Goal: Task Accomplishment & Management: Use online tool/utility

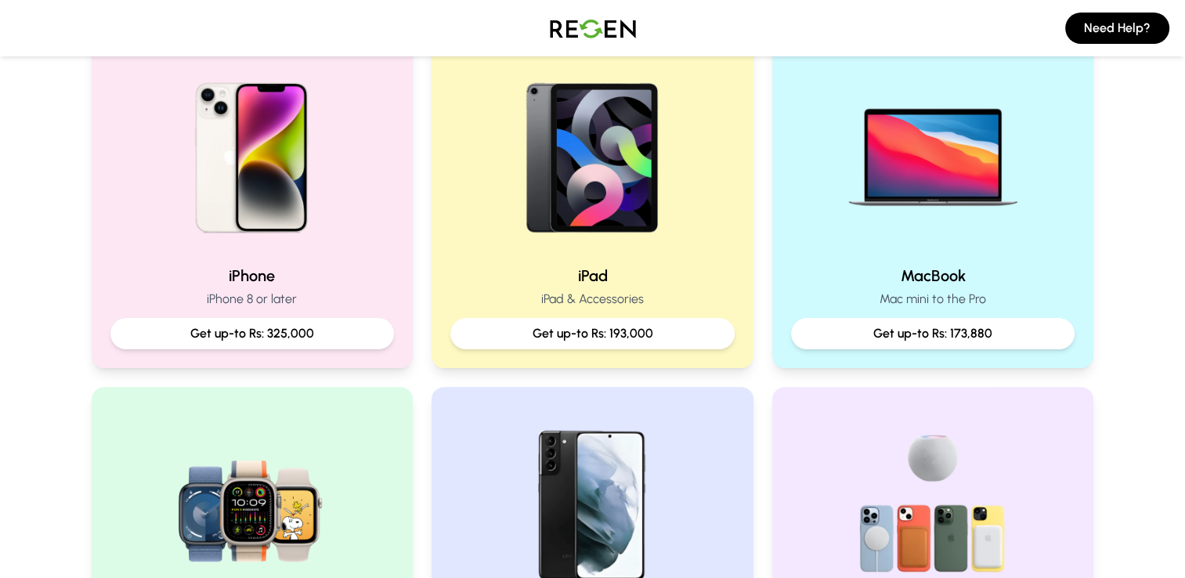
scroll to position [404, 0]
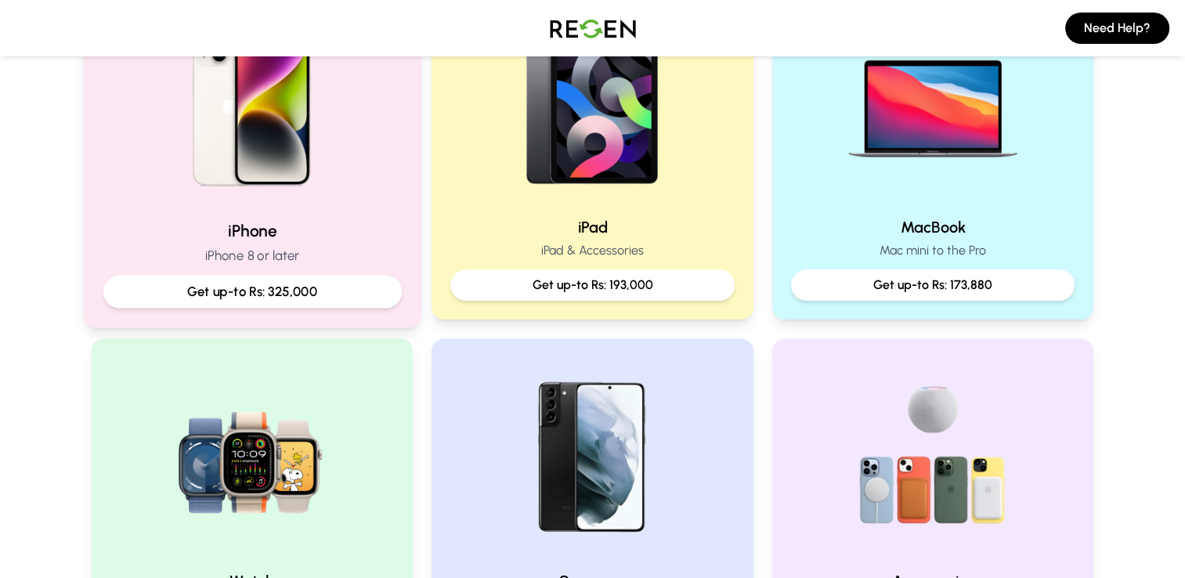
click at [351, 221] on h2 "iPhone" at bounding box center [252, 230] width 298 height 23
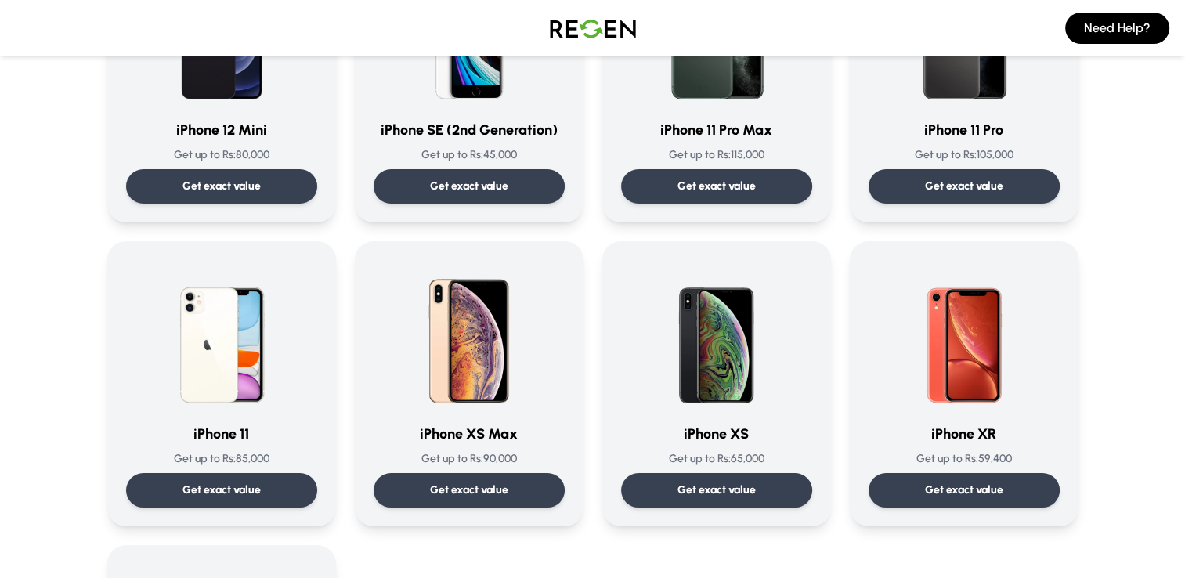
scroll to position [1459, 0]
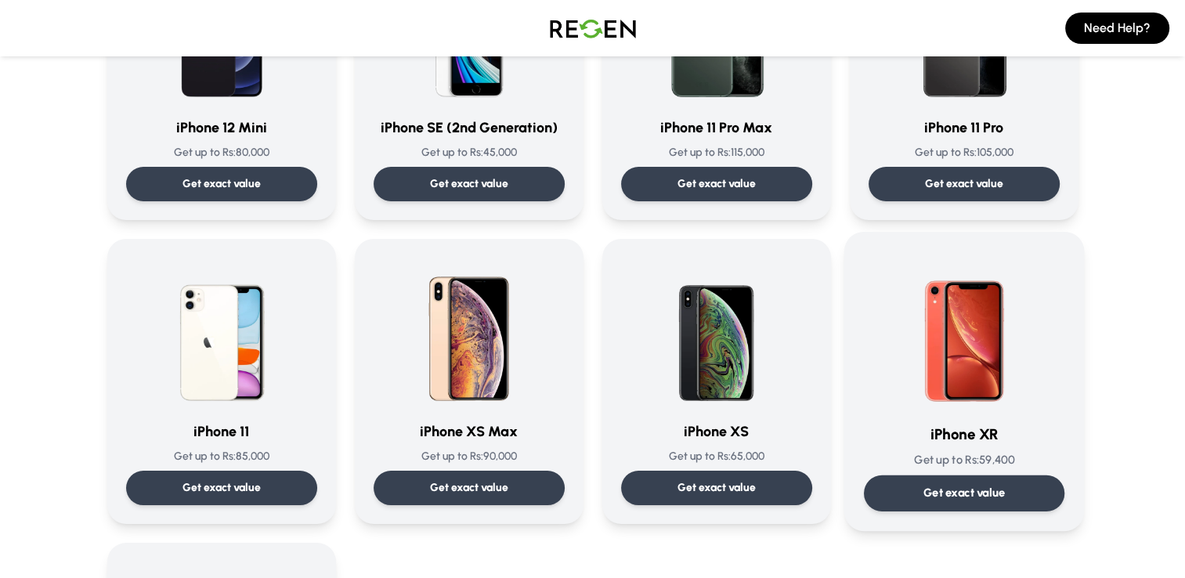
click at [955, 340] on img at bounding box center [964, 330] width 158 height 158
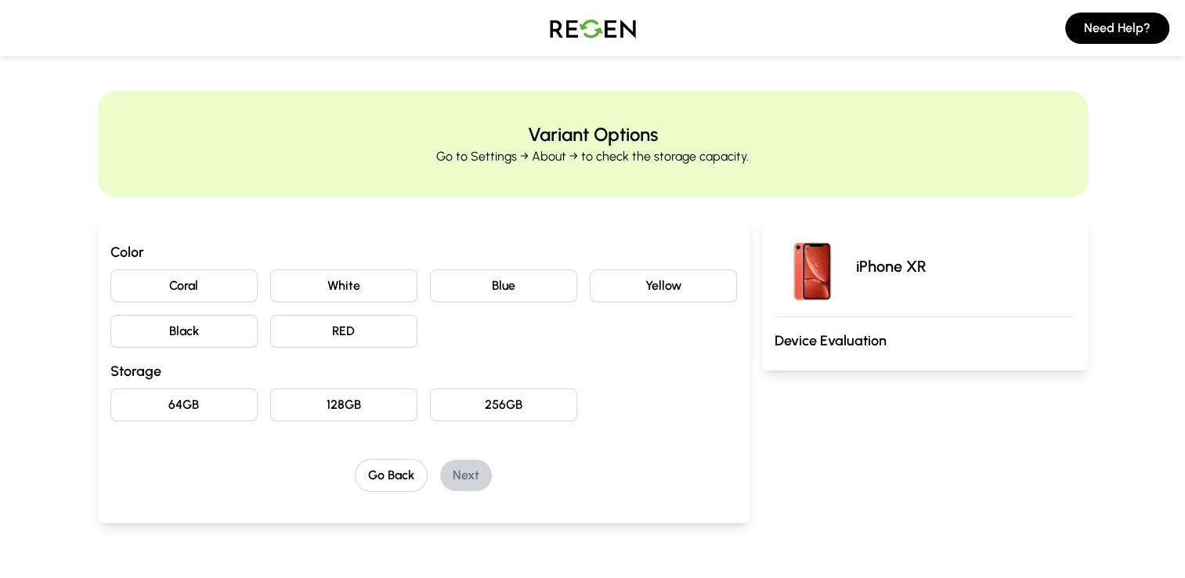
click at [341, 326] on button "RED" at bounding box center [343, 331] width 147 height 33
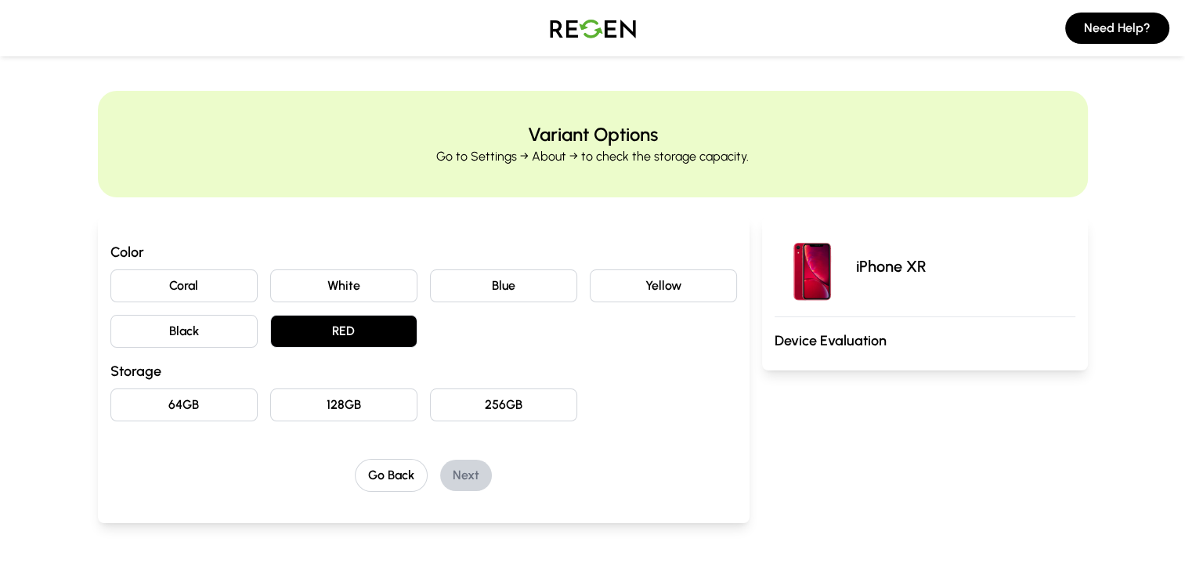
click at [357, 407] on button "128GB" at bounding box center [343, 404] width 147 height 33
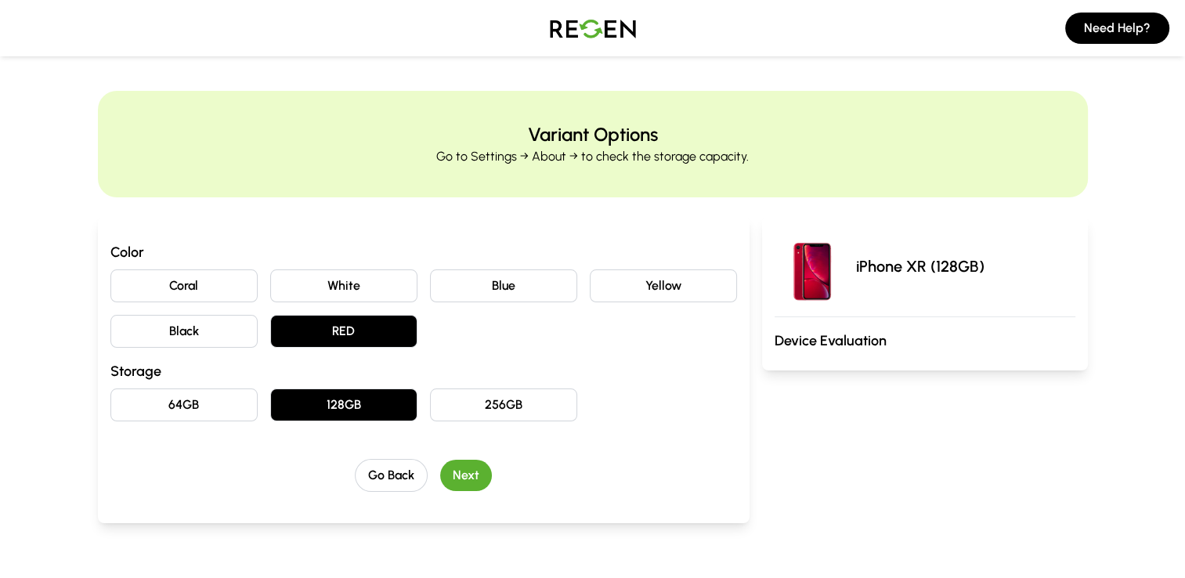
click at [473, 472] on button "Next" at bounding box center [466, 475] width 52 height 31
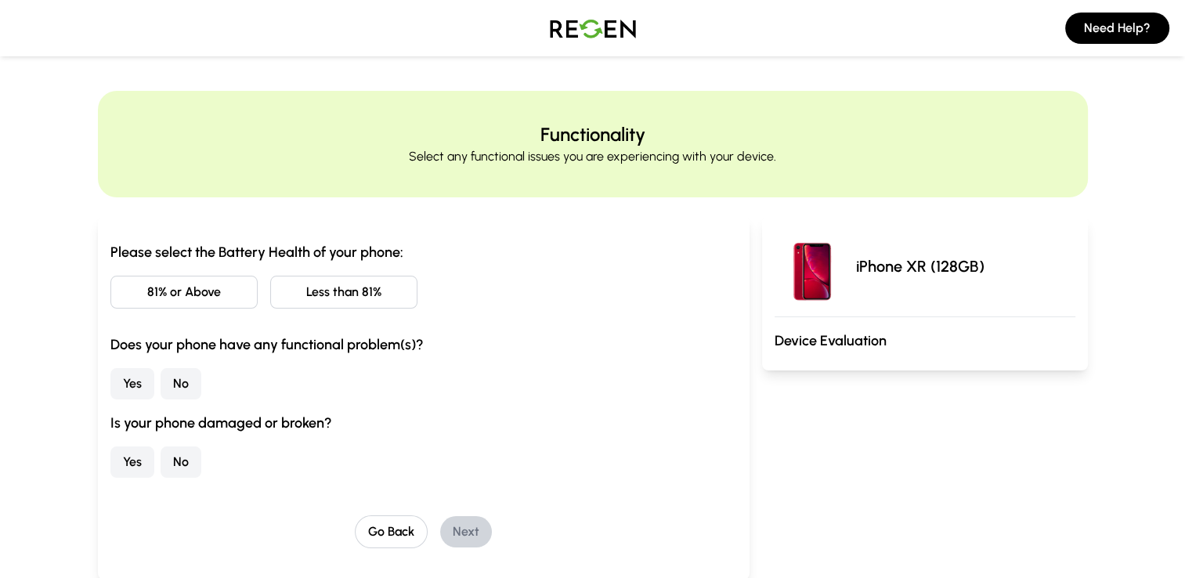
click at [344, 305] on button "Less than 81%" at bounding box center [343, 292] width 147 height 33
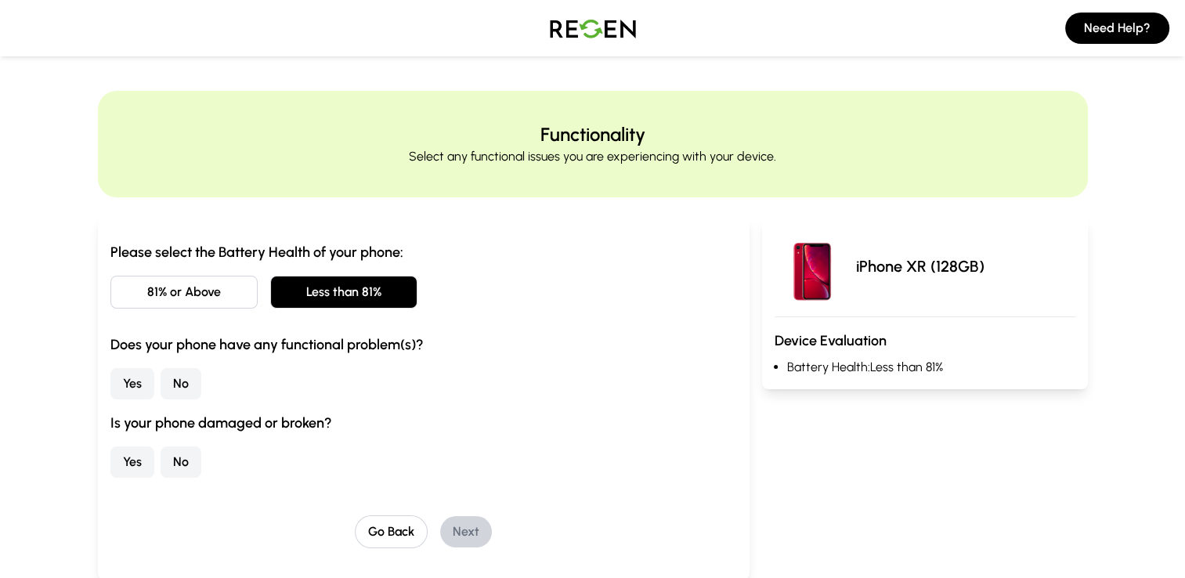
click at [174, 385] on button "No" at bounding box center [181, 383] width 41 height 31
click at [175, 467] on button "No" at bounding box center [181, 461] width 41 height 31
click at [462, 529] on button "Next" at bounding box center [466, 531] width 52 height 31
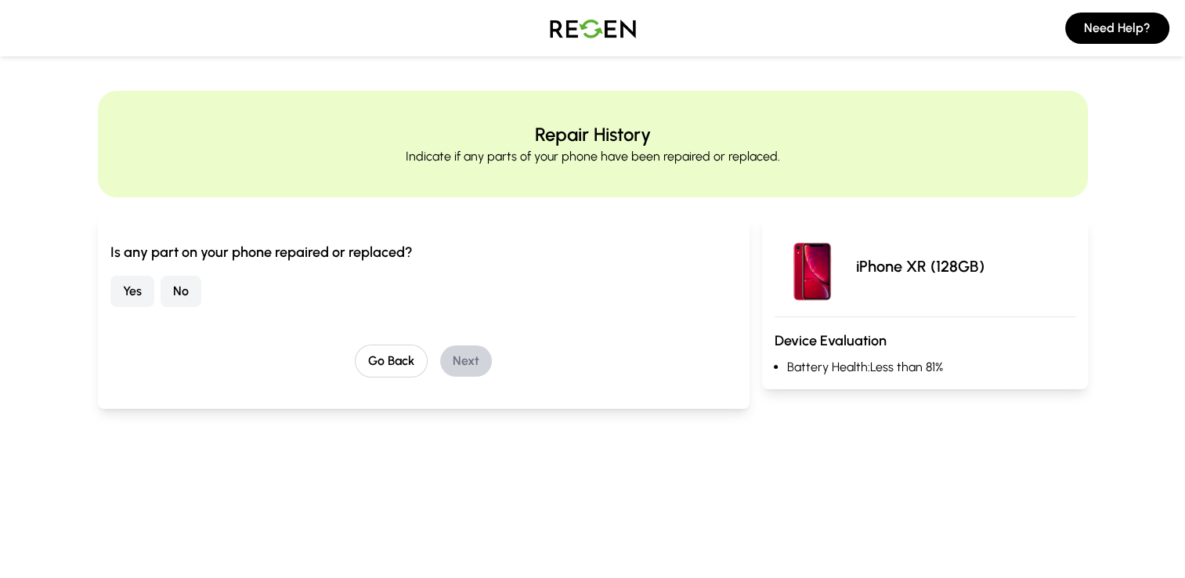
click at [183, 293] on button "No" at bounding box center [181, 291] width 41 height 31
click at [449, 359] on button "Next" at bounding box center [466, 360] width 52 height 31
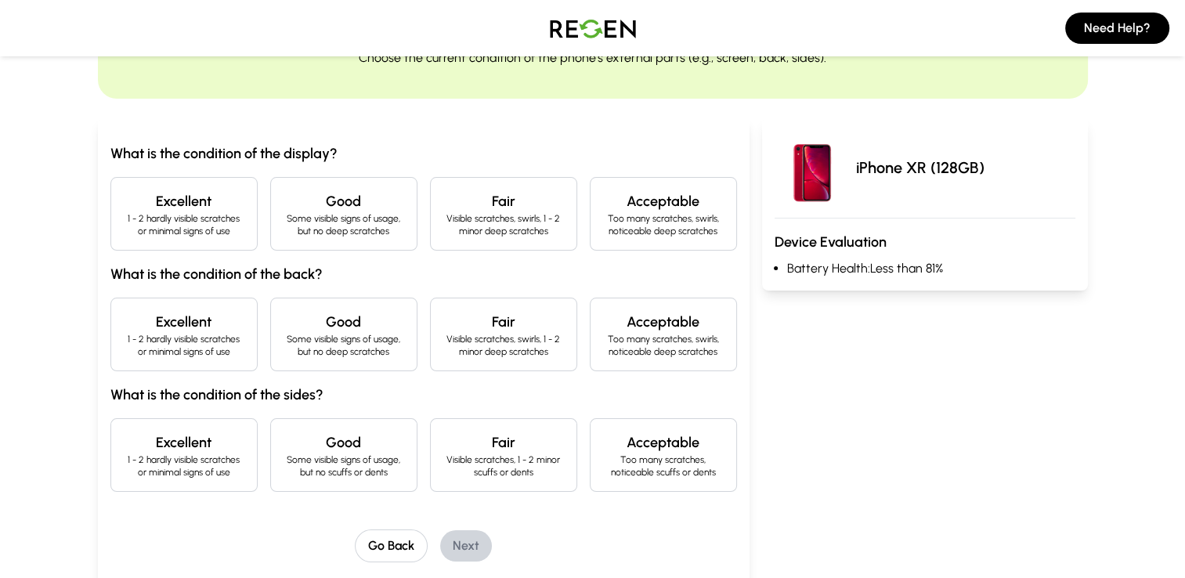
scroll to position [99, 0]
click at [194, 193] on h4 "Excellent" at bounding box center [184, 201] width 121 height 22
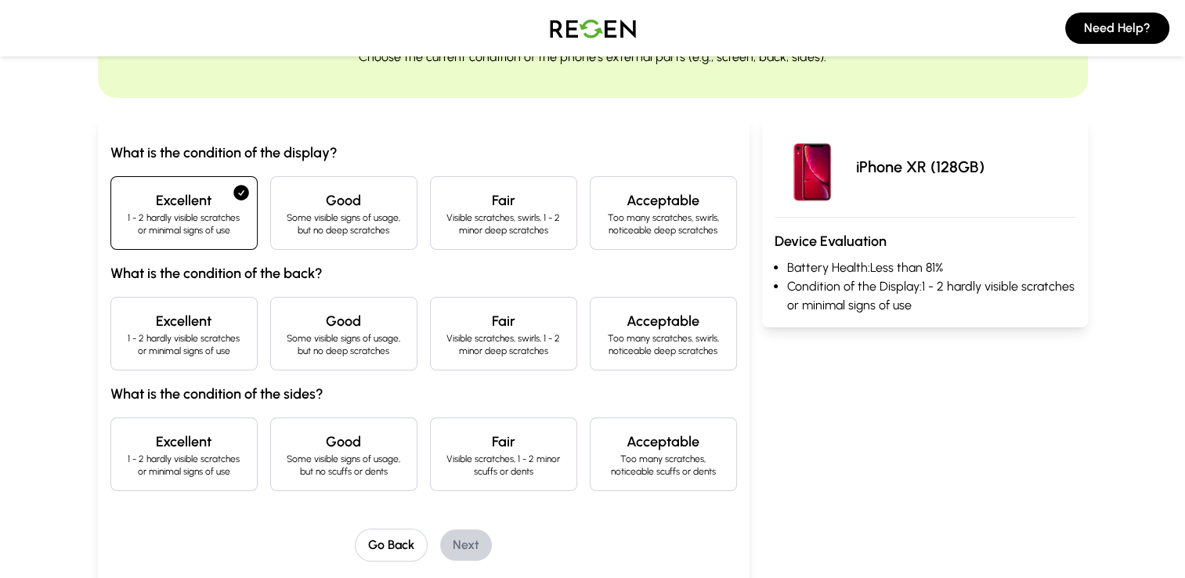
click at [312, 212] on p "Some visible signs of usage, but no deep scratches" at bounding box center [343, 223] width 121 height 25
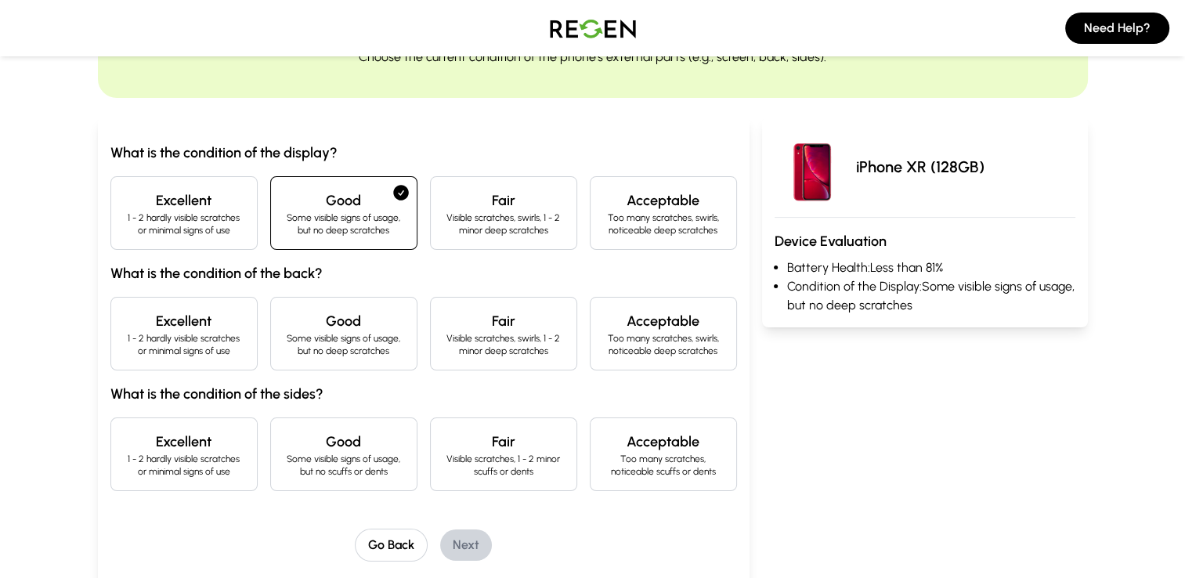
click at [216, 332] on p "1 - 2 hardly visible scratches or minimal signs of use" at bounding box center [184, 344] width 121 height 25
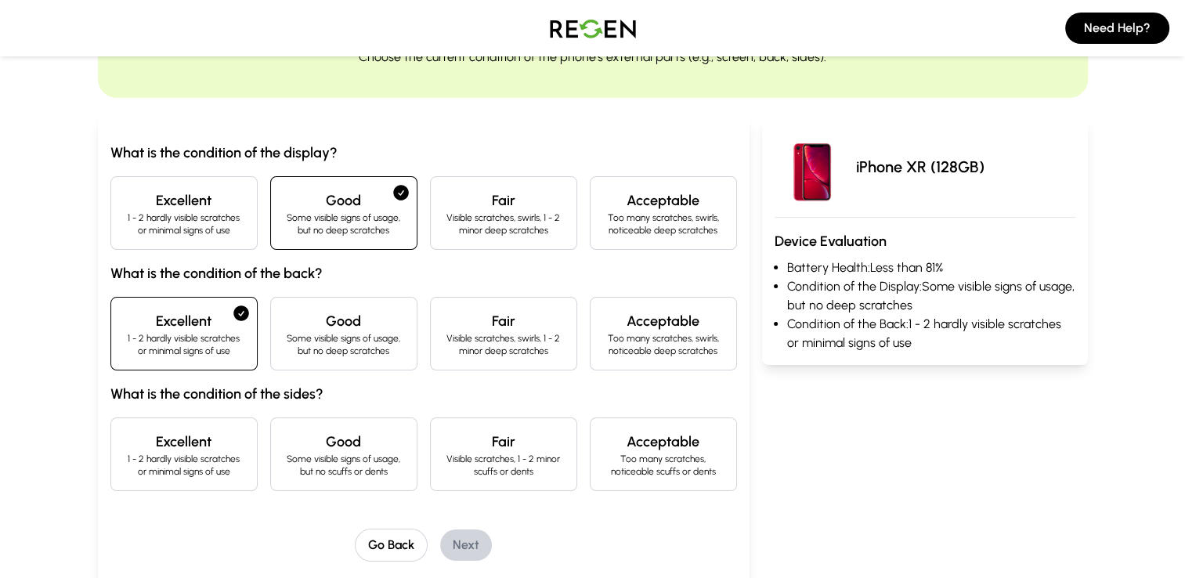
click at [208, 464] on p "1 - 2 hardly visible scratches or minimal signs of use" at bounding box center [184, 465] width 121 height 25
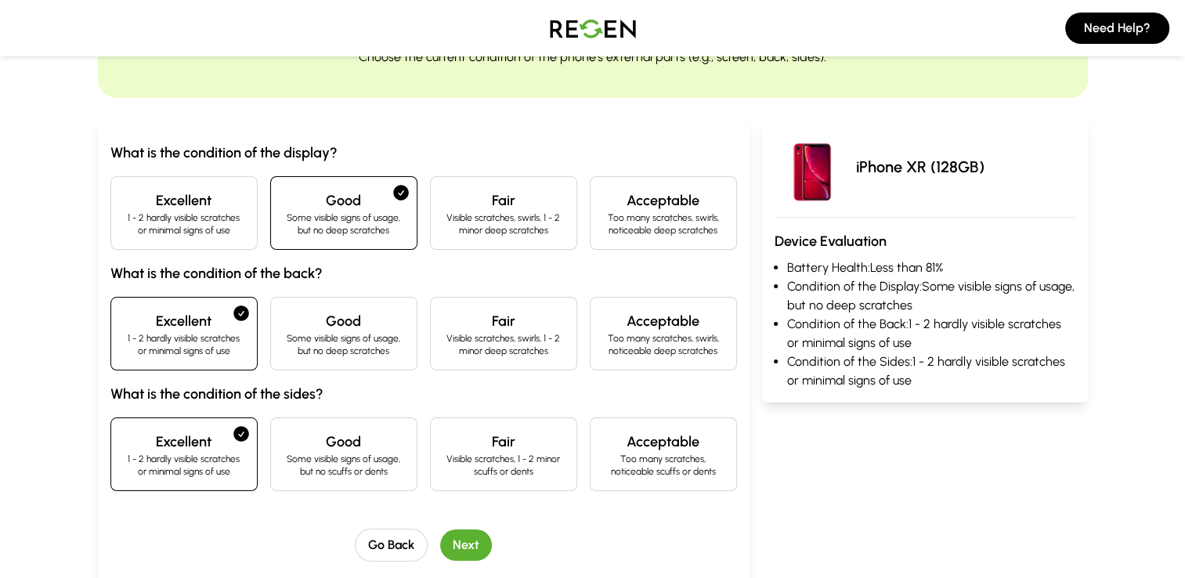
click at [477, 547] on button "Next" at bounding box center [466, 544] width 52 height 31
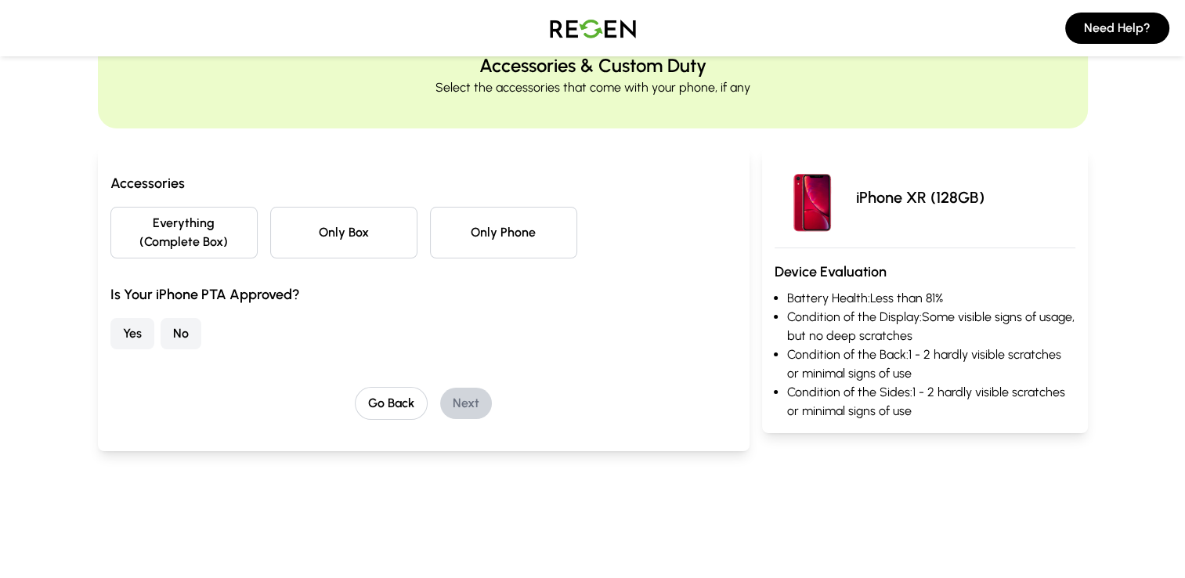
scroll to position [68, 0]
click at [506, 242] on button "Only Phone" at bounding box center [503, 234] width 147 height 52
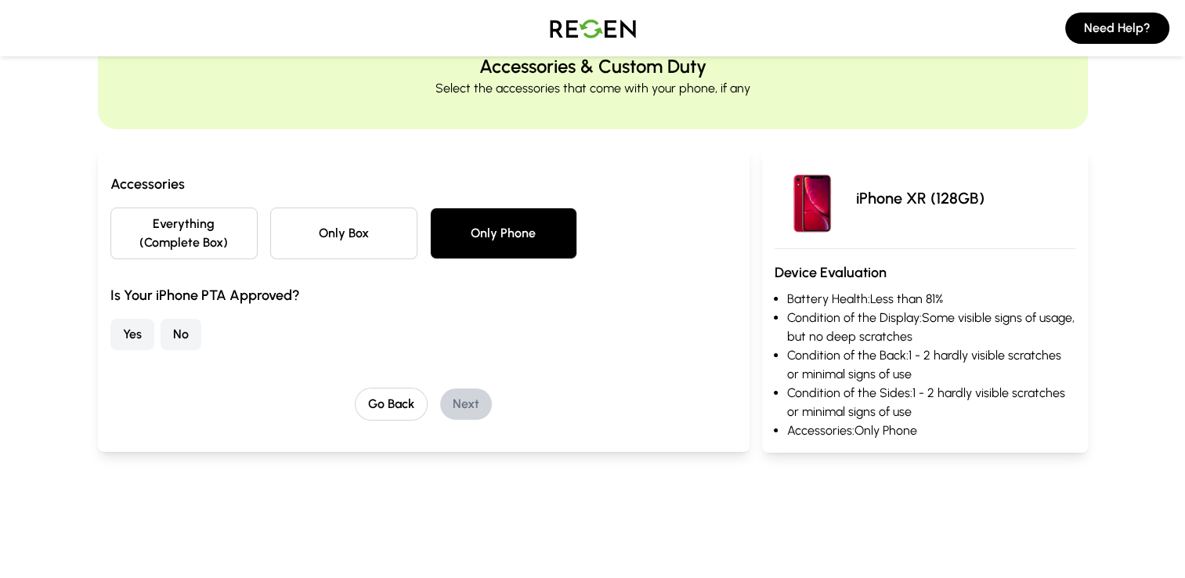
click at [138, 339] on button "Yes" at bounding box center [132, 334] width 44 height 31
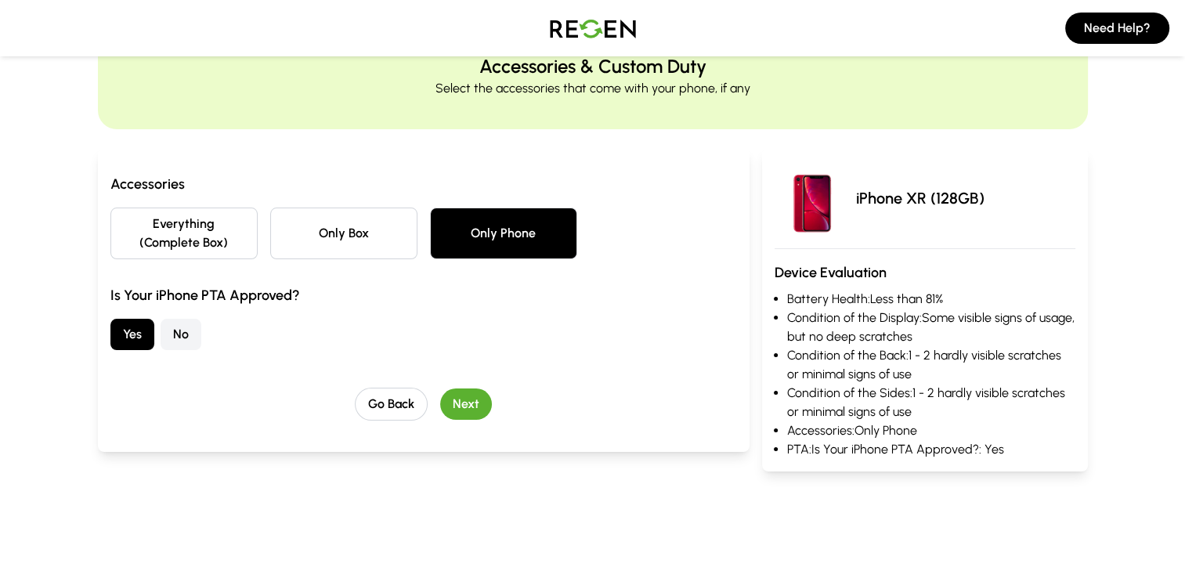
click at [470, 396] on button "Next" at bounding box center [466, 403] width 52 height 31
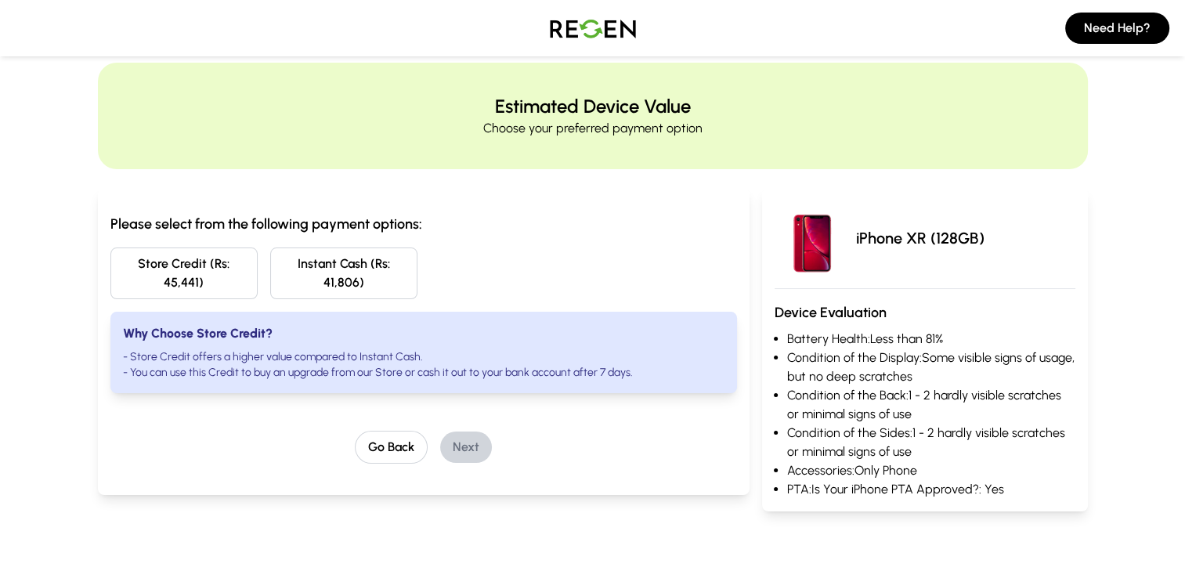
scroll to position [28, 0]
